Goal: Information Seeking & Learning: Learn about a topic

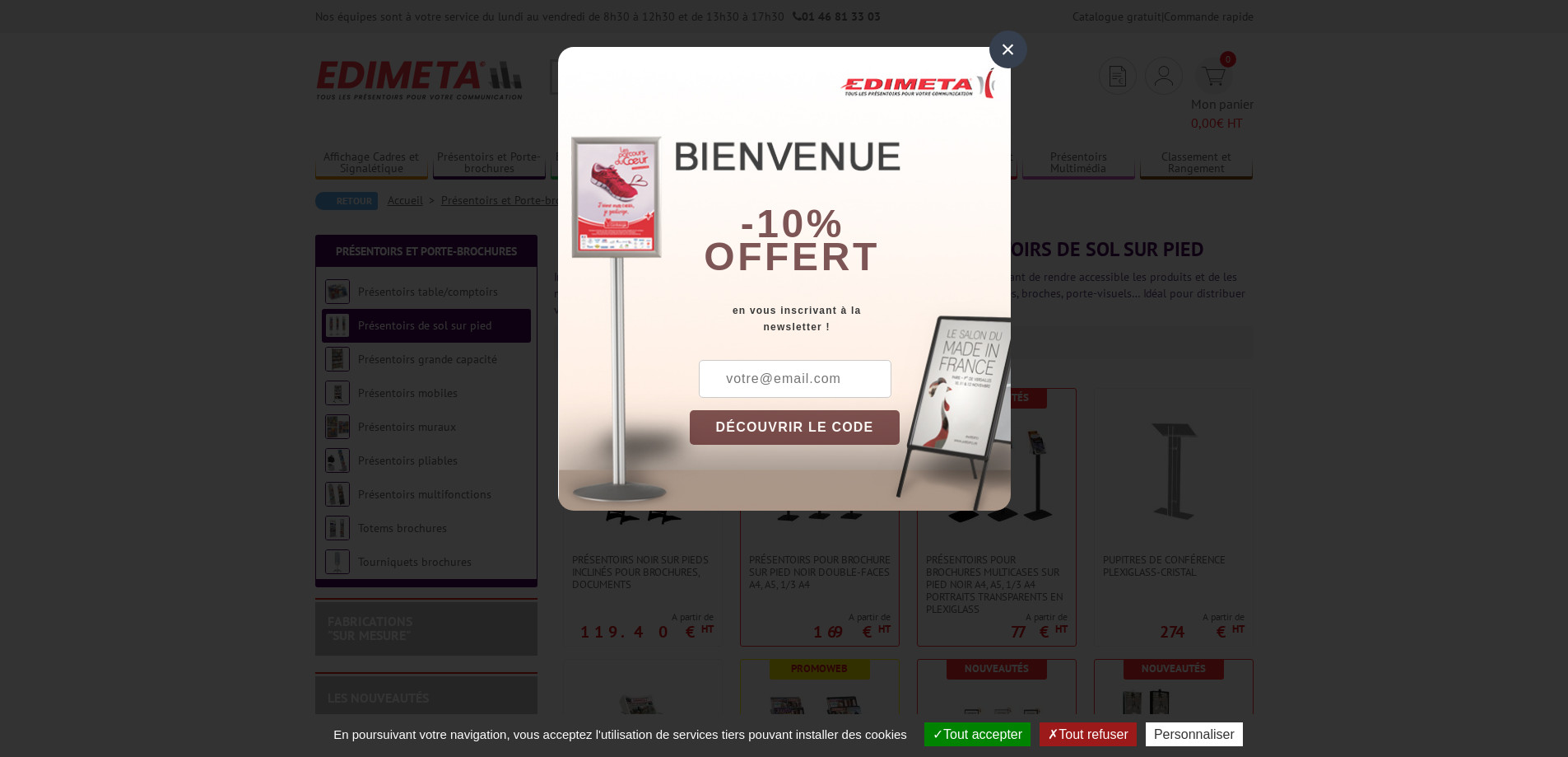
click at [1004, 51] on div "×" at bounding box center [1008, 49] width 37 height 37
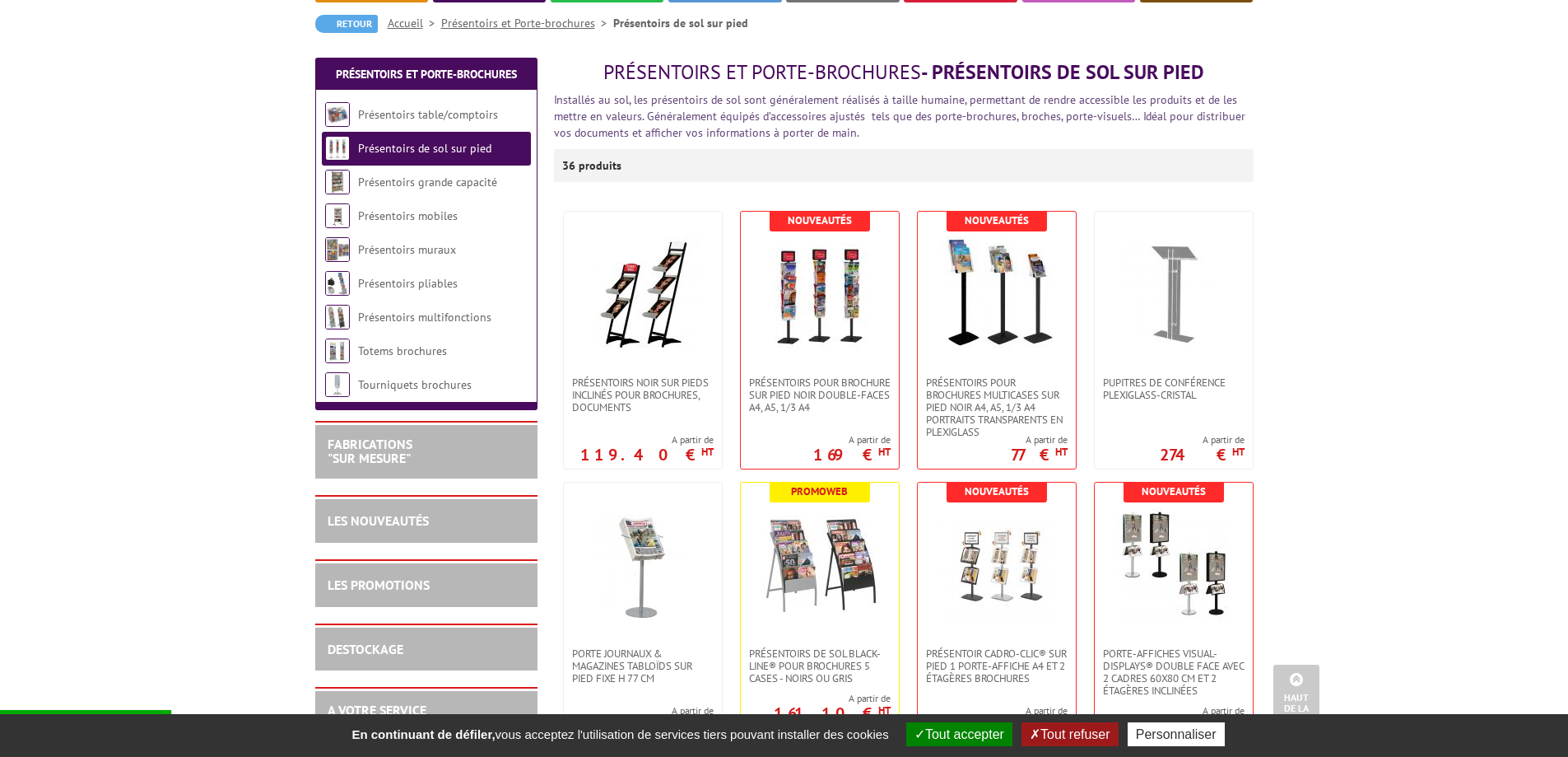
scroll to position [165, 0]
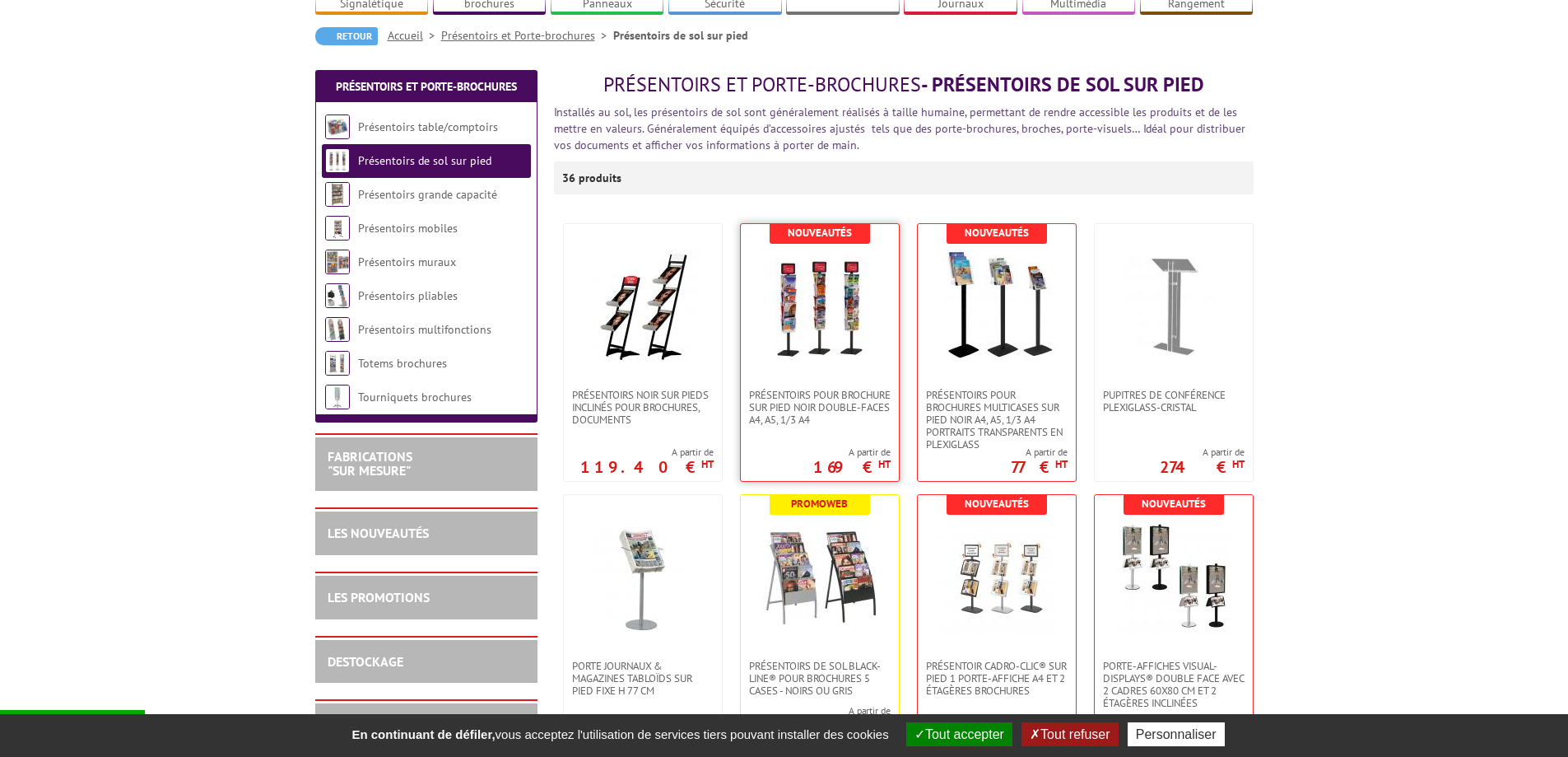
click at [856, 267] on img at bounding box center [819, 306] width 115 height 115
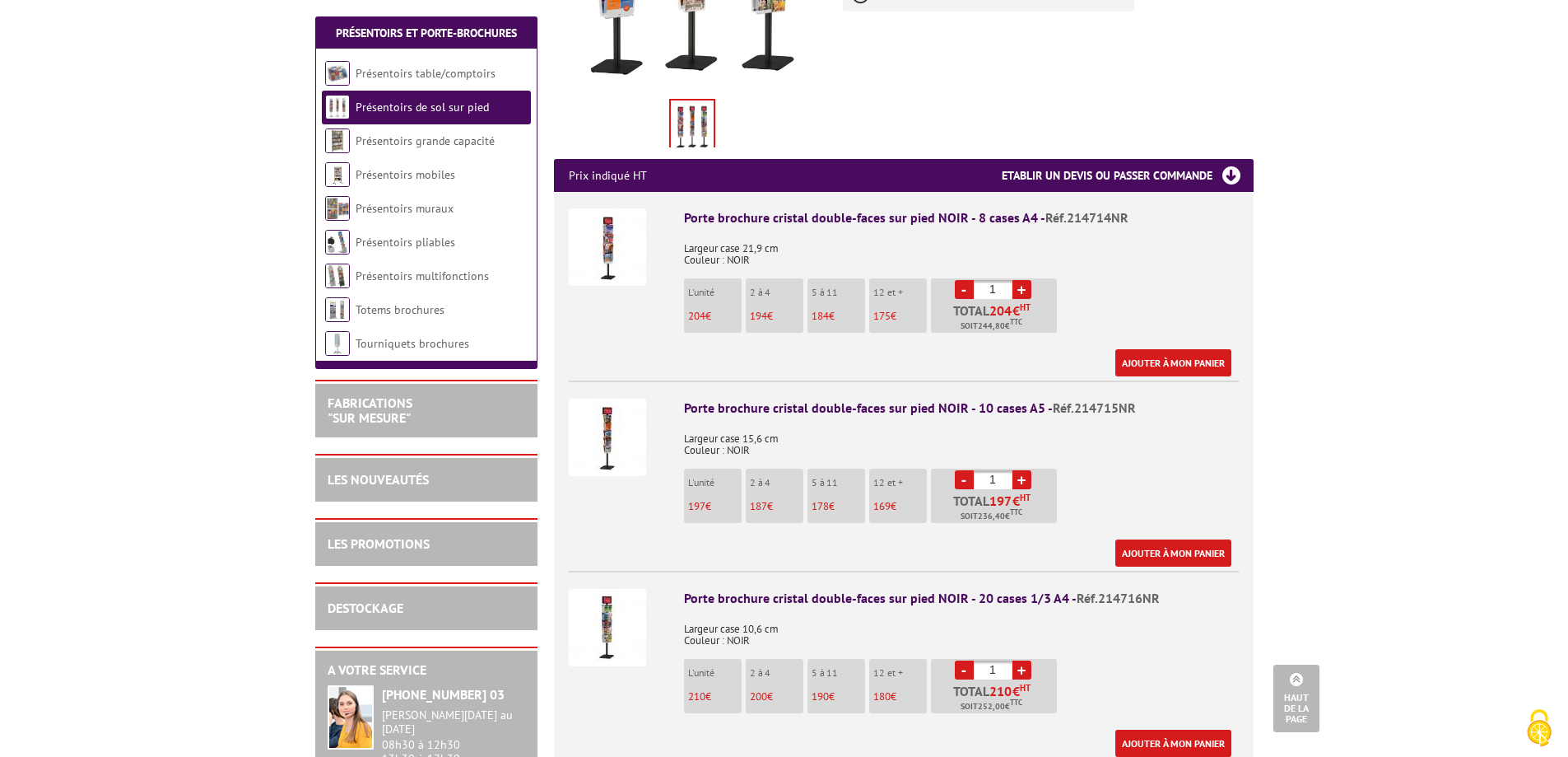
scroll to position [412, 0]
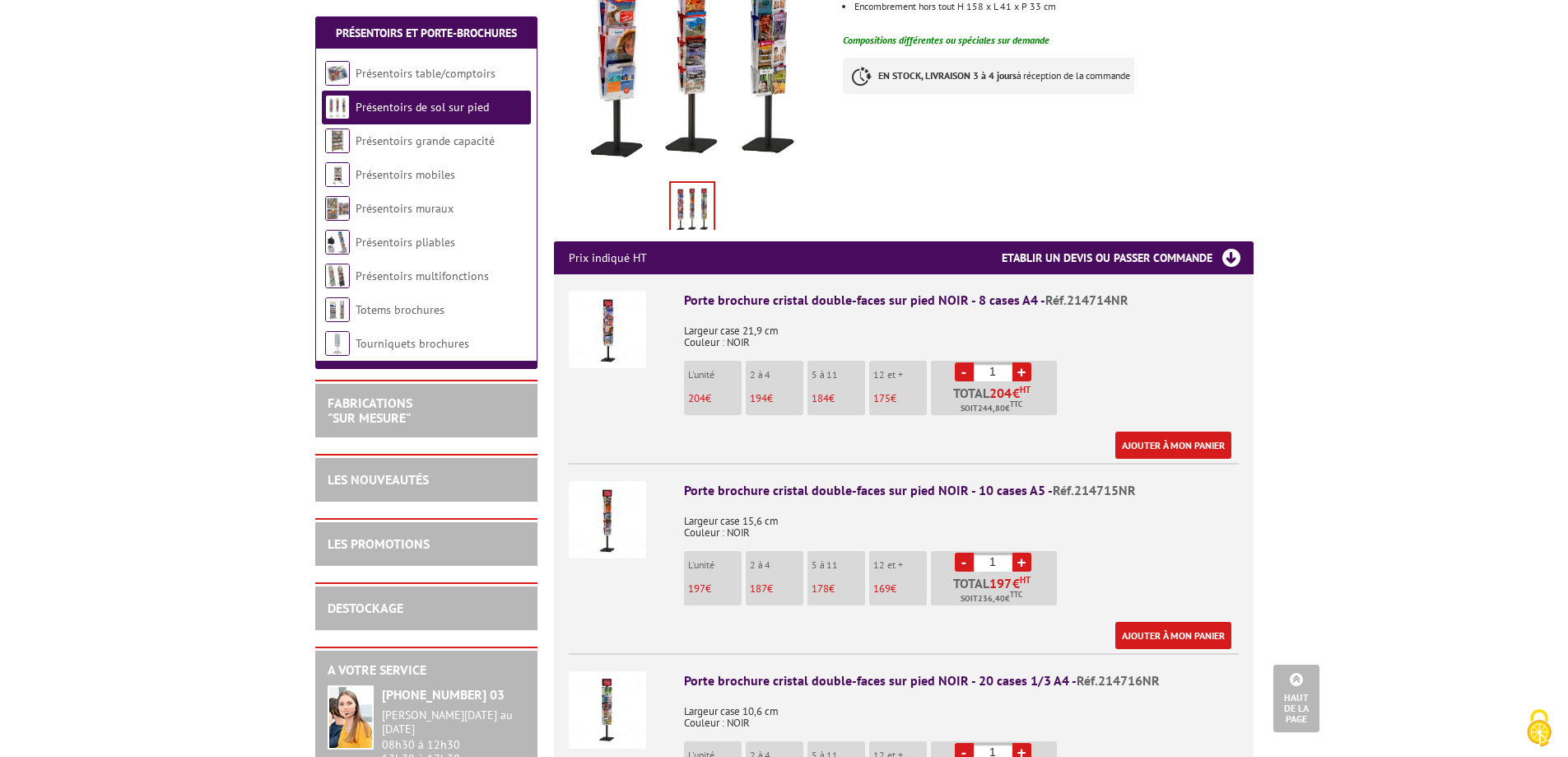
click at [629, 307] on img at bounding box center [607, 329] width 78 height 78
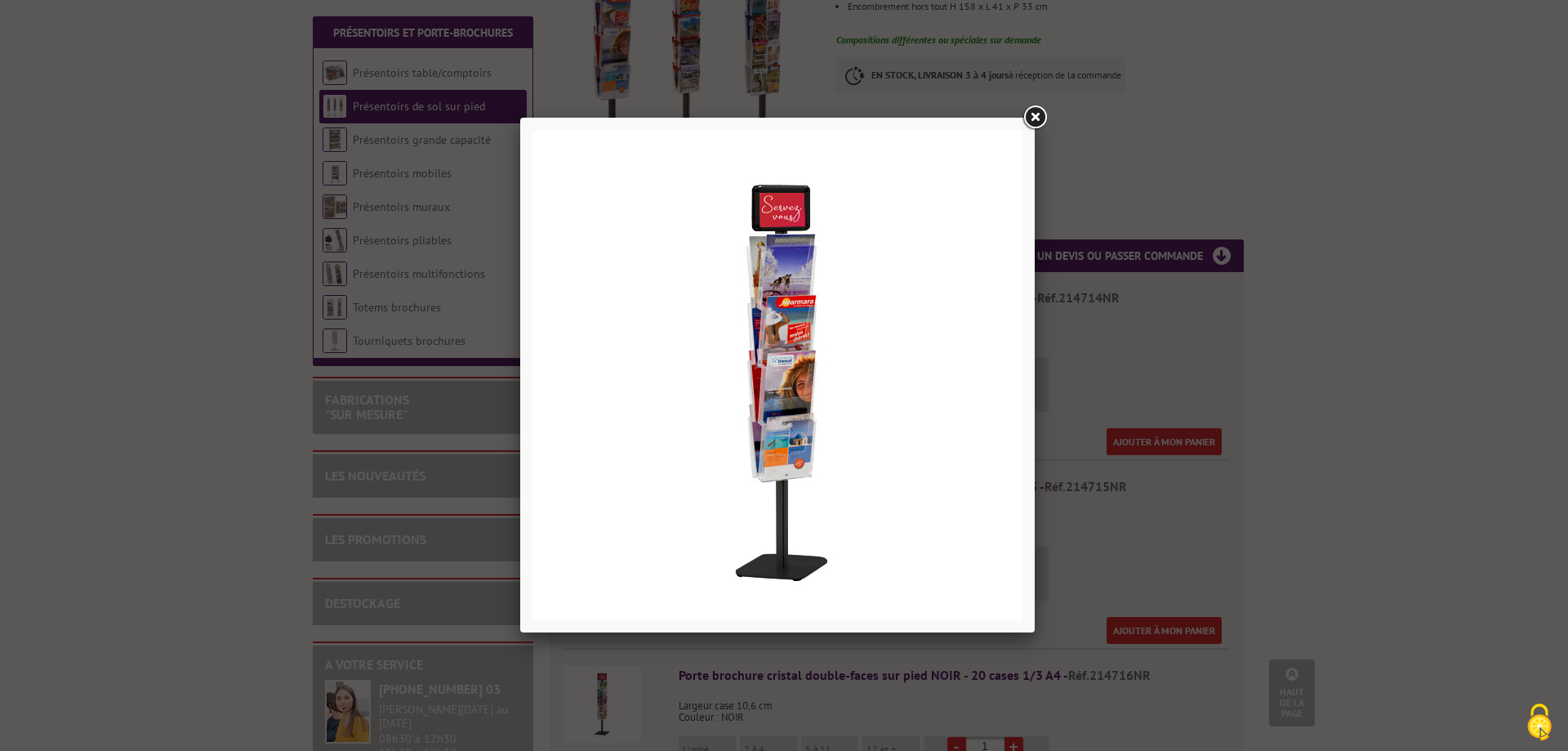
click at [1036, 118] on link at bounding box center [1034, 117] width 29 height 29
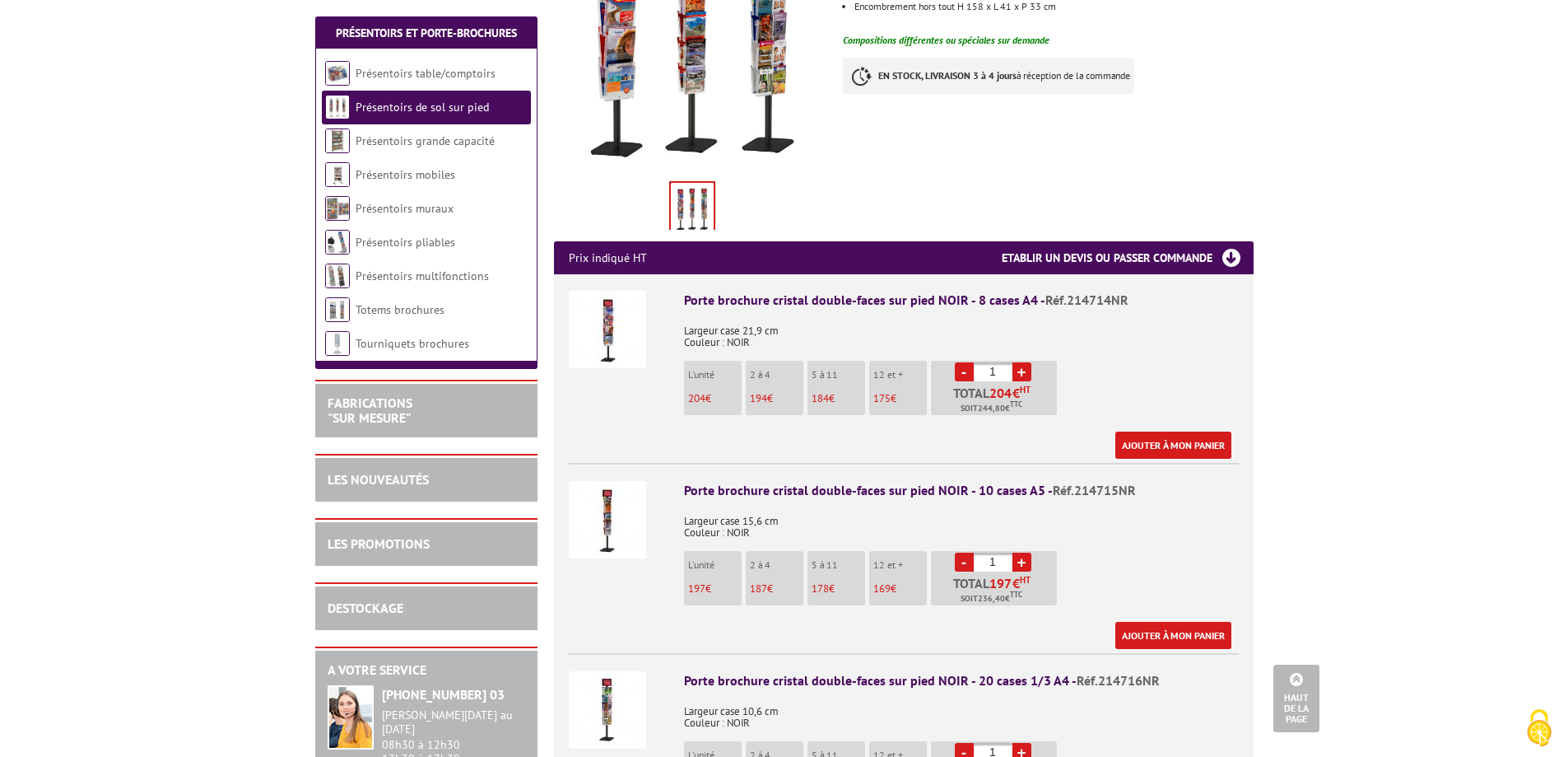
click at [587, 381] on li "Porte brochure cristal double-faces sur pied NOIR - 8 cases A4 - Réf.214714NR L…" at bounding box center [904, 366] width 670 height 185
click at [615, 320] on img at bounding box center [607, 329] width 78 height 78
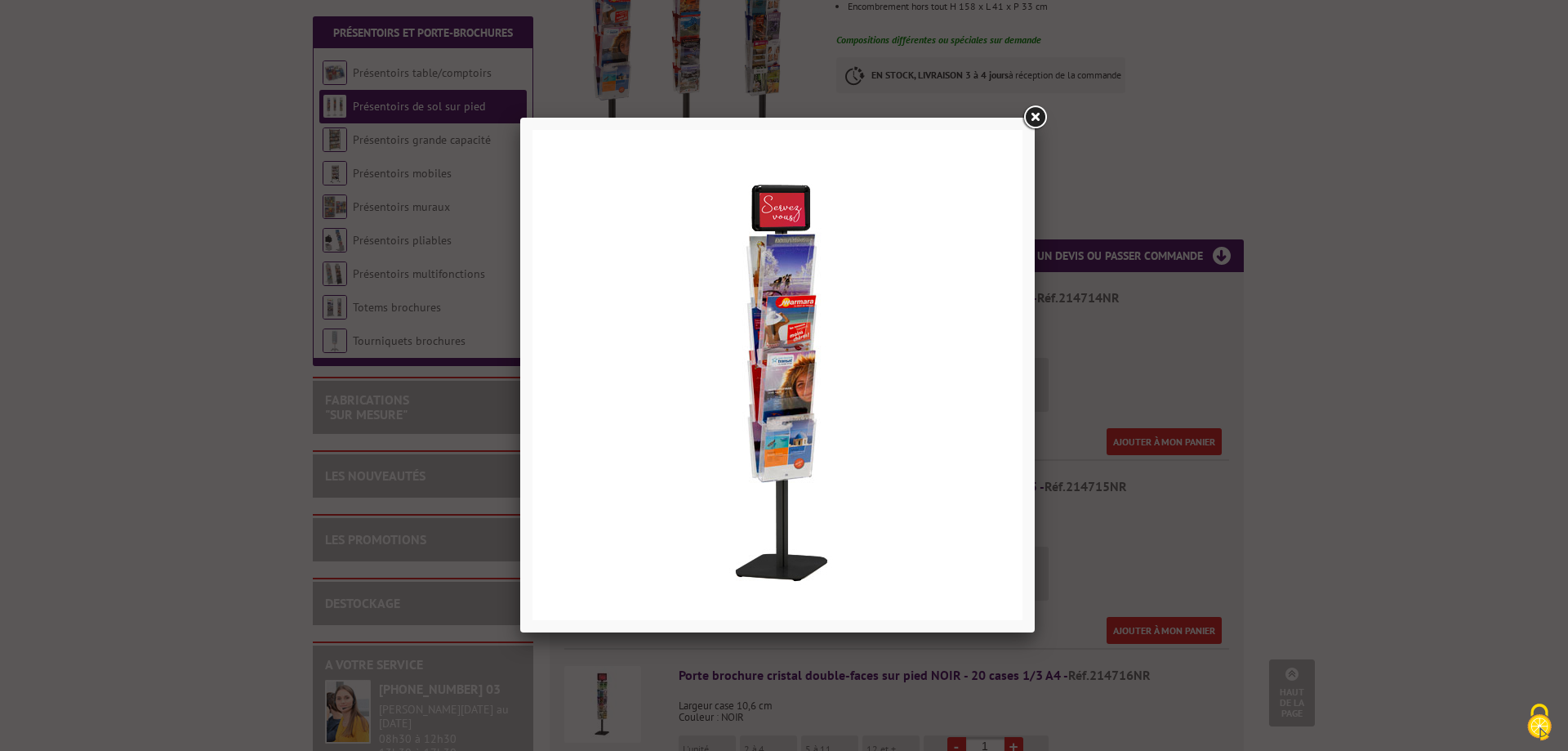
click at [1044, 121] on link at bounding box center [1034, 117] width 29 height 29
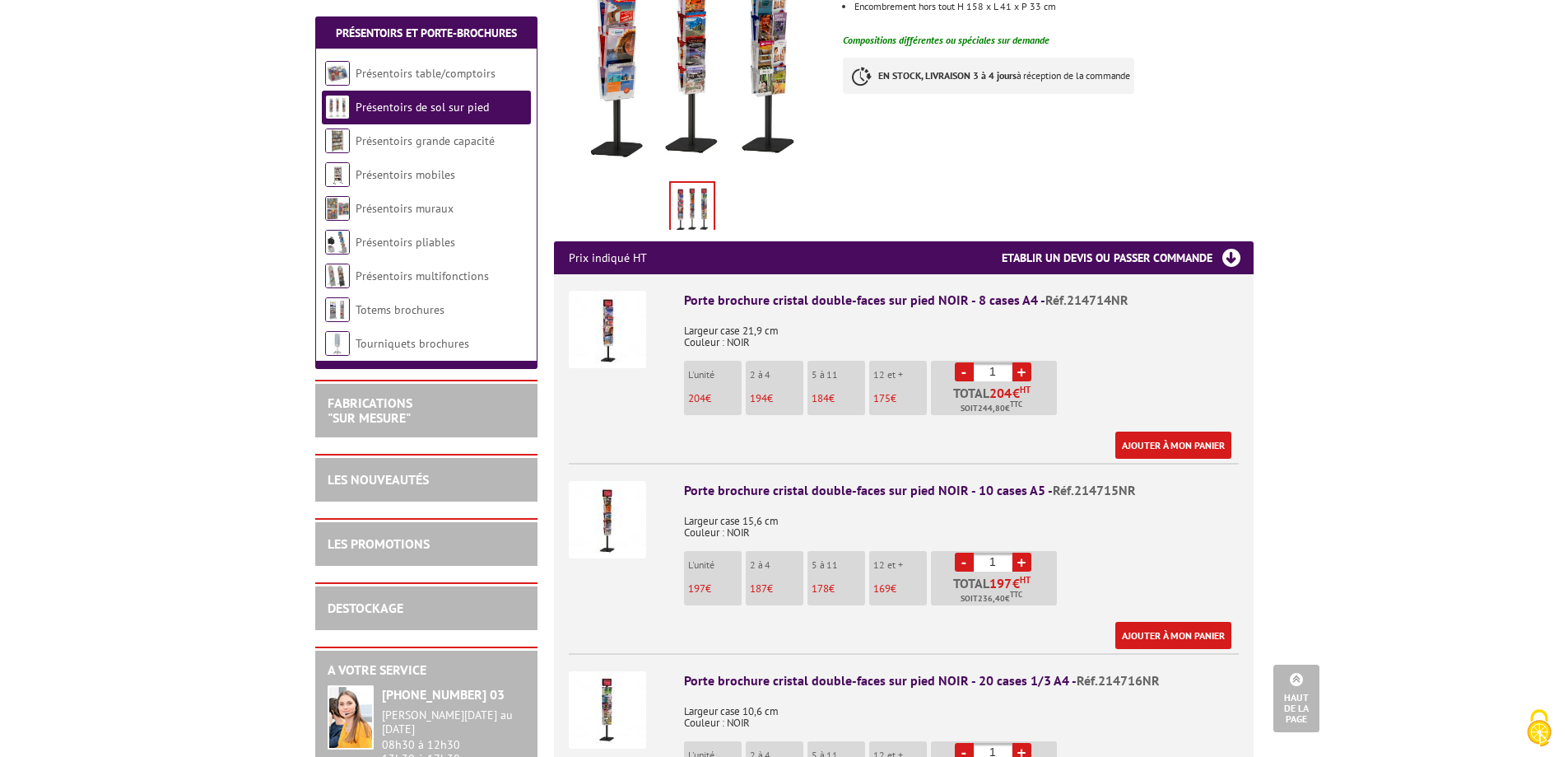
click at [1207, 314] on p "Largeur case 21,9 cm Couleur : NOIR" at bounding box center [961, 331] width 554 height 35
click at [711, 368] on li "L'unité 204 €" at bounding box center [712, 387] width 58 height 54
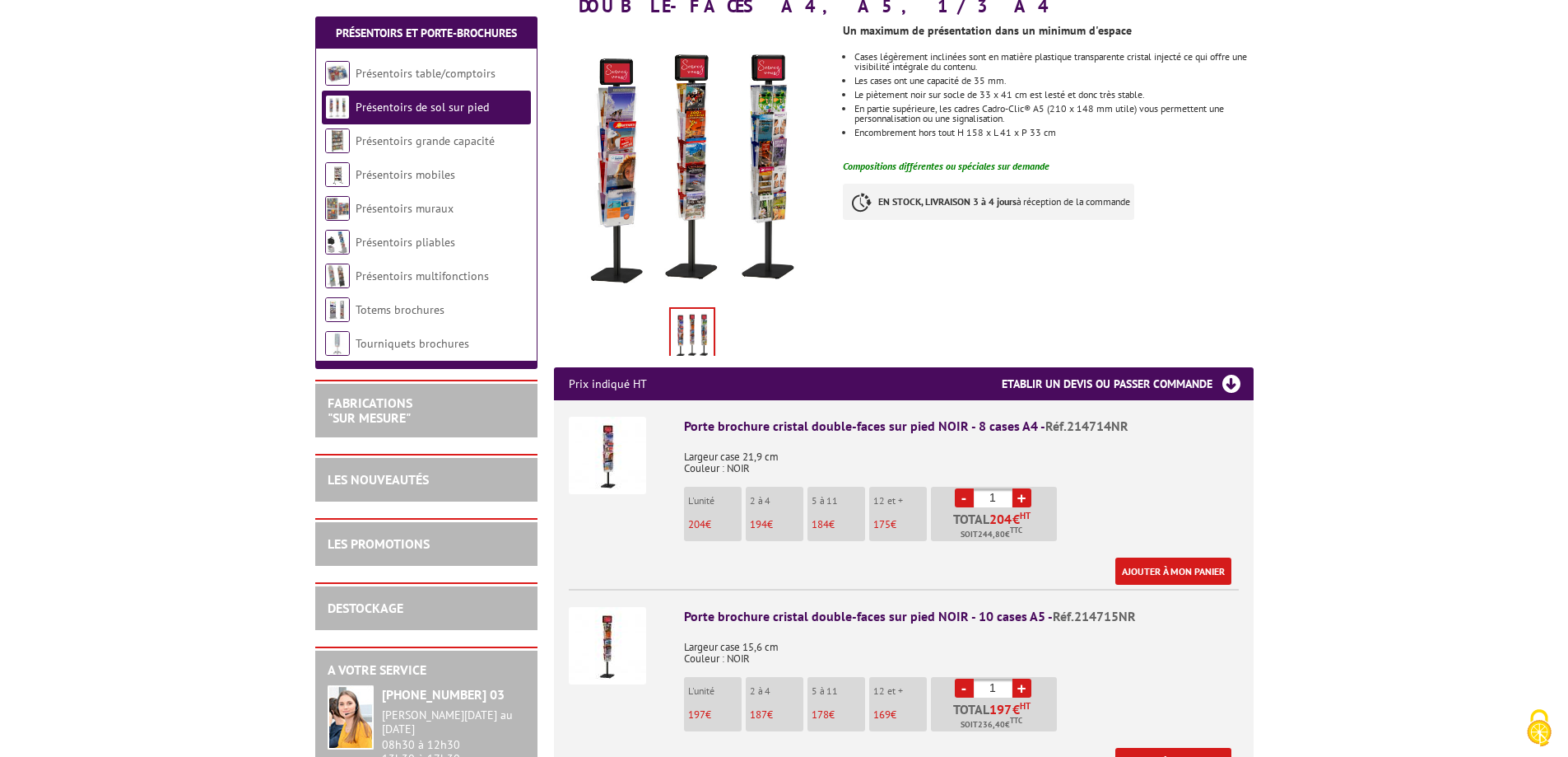
scroll to position [329, 0]
